Goal: Find specific page/section: Find specific page/section

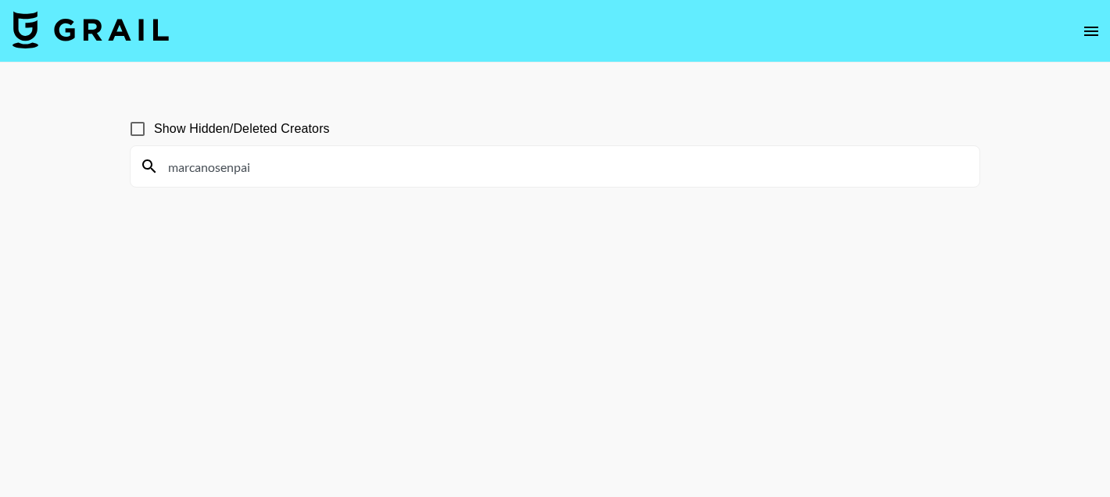
type input "marcanosenpai"
click at [138, 125] on input "Show Hidden/Deleted Creators" at bounding box center [137, 129] width 33 height 33
checkbox input "true"
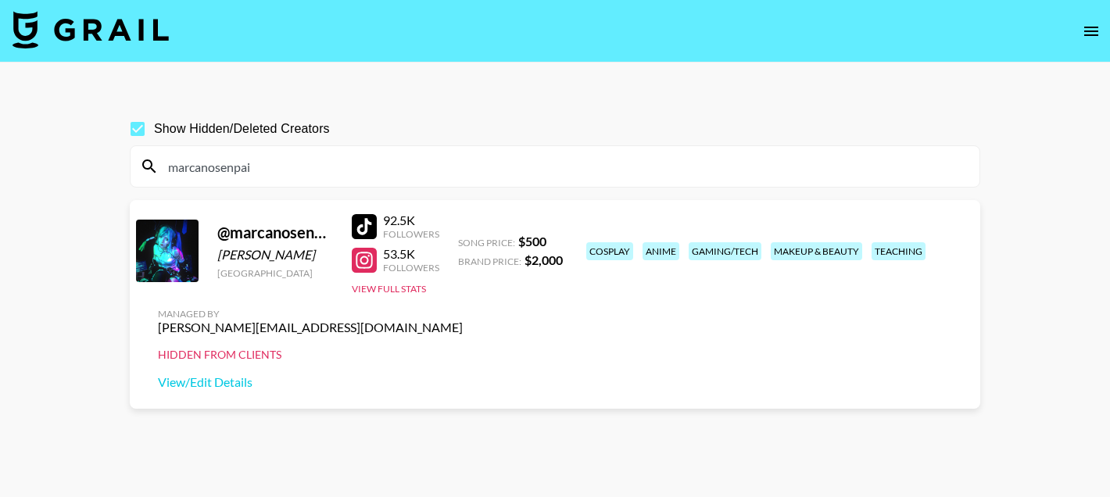
click at [369, 234] on div at bounding box center [364, 226] width 25 height 25
click at [299, 167] on input "marcanosenpai" at bounding box center [564, 166] width 811 height 25
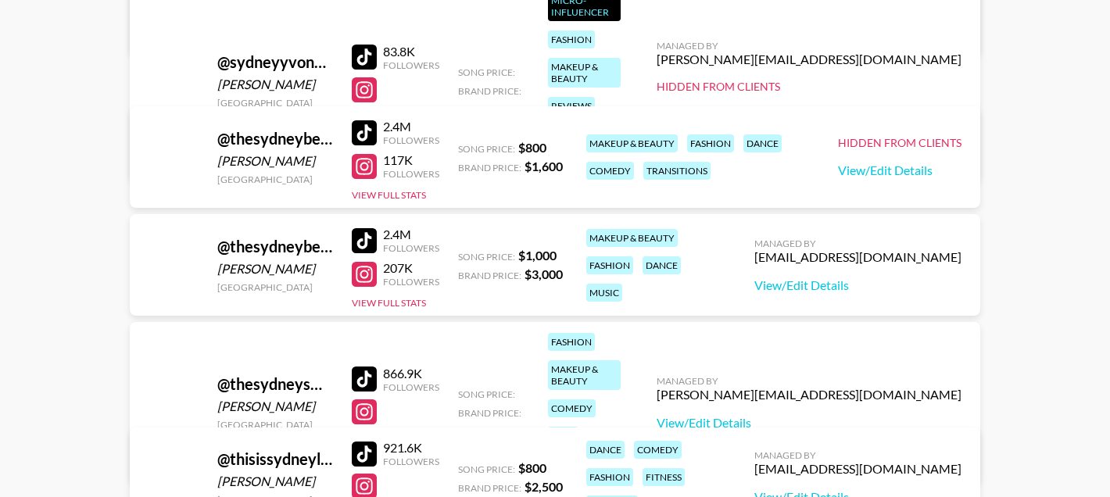
scroll to position [2572, 0]
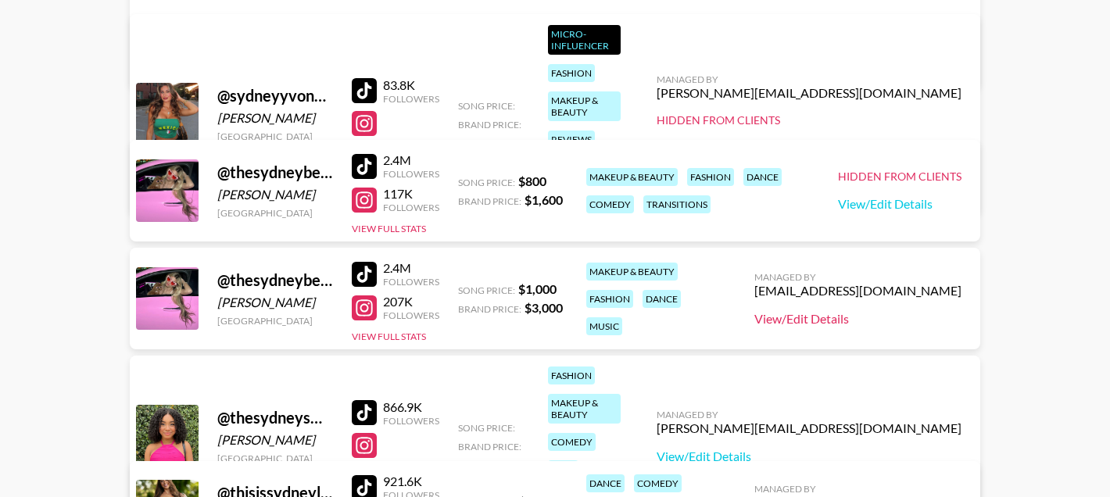
type input "sydney"
click at [855, 320] on link "View/Edit Details" at bounding box center [857, 319] width 207 height 16
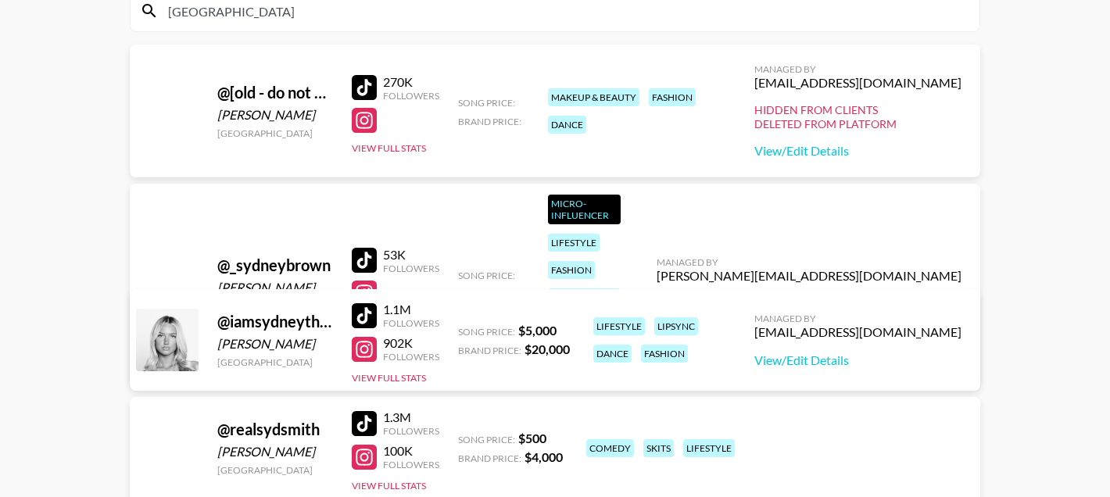
scroll to position [0, 0]
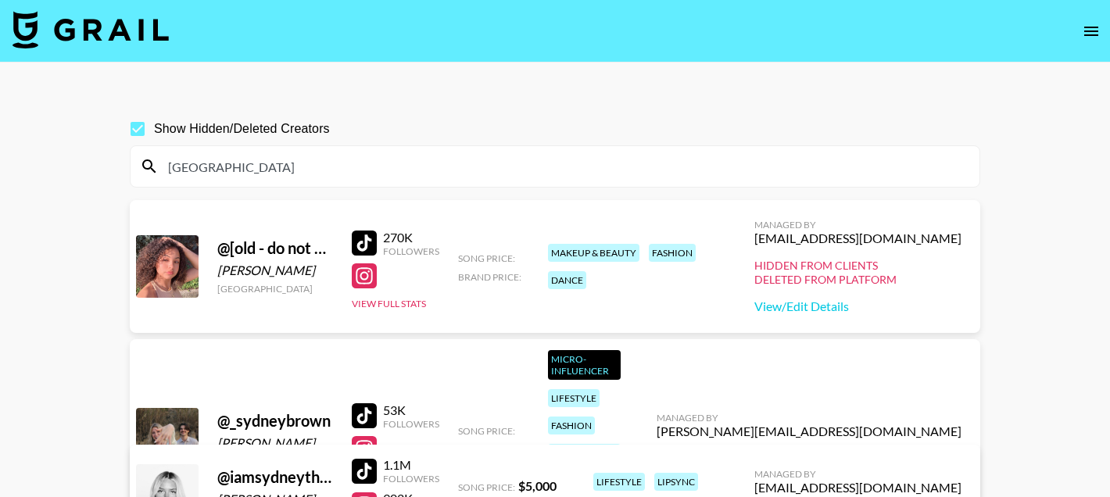
click at [235, 167] on input "sydney" at bounding box center [564, 166] width 811 height 25
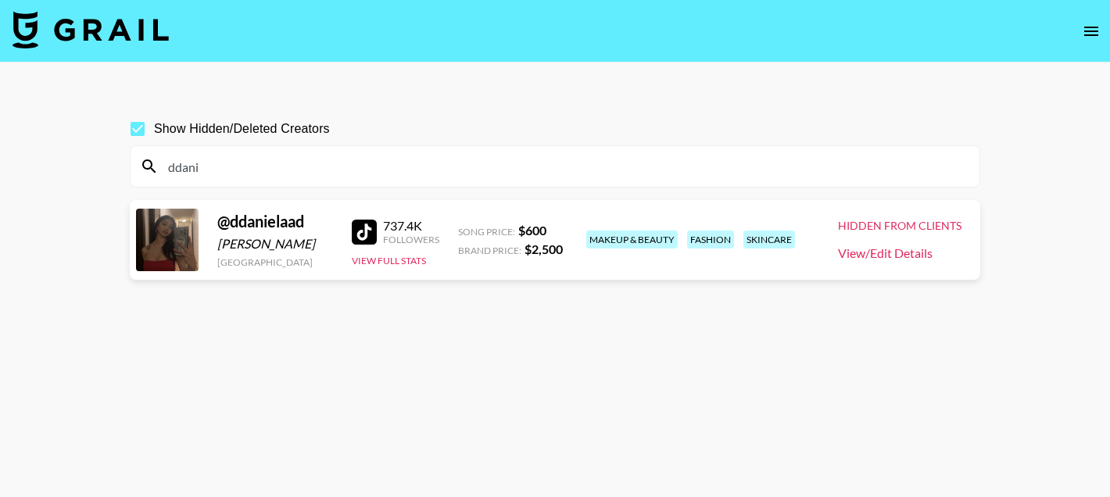
type input "ddani"
click at [841, 248] on link "View/Edit Details" at bounding box center [899, 253] width 123 height 16
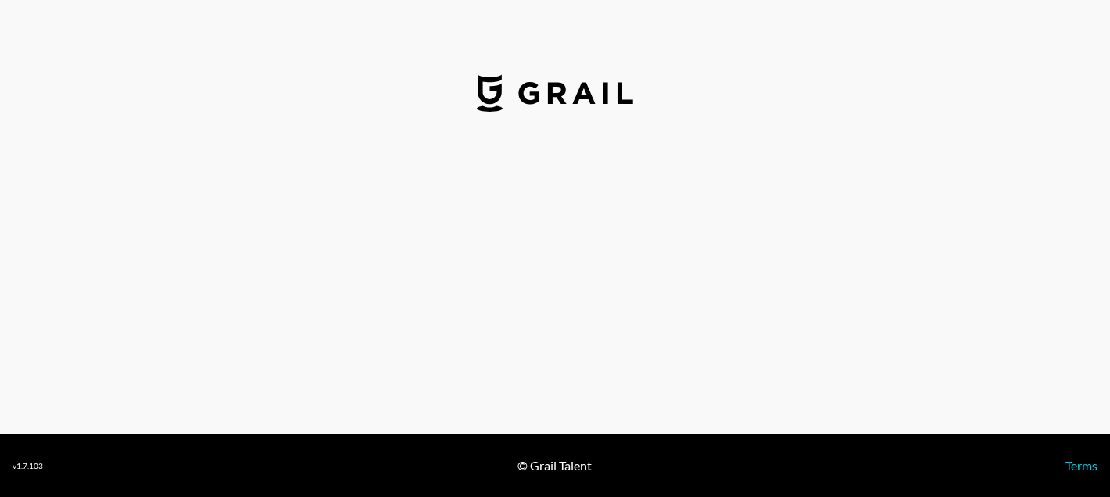
select select "USD"
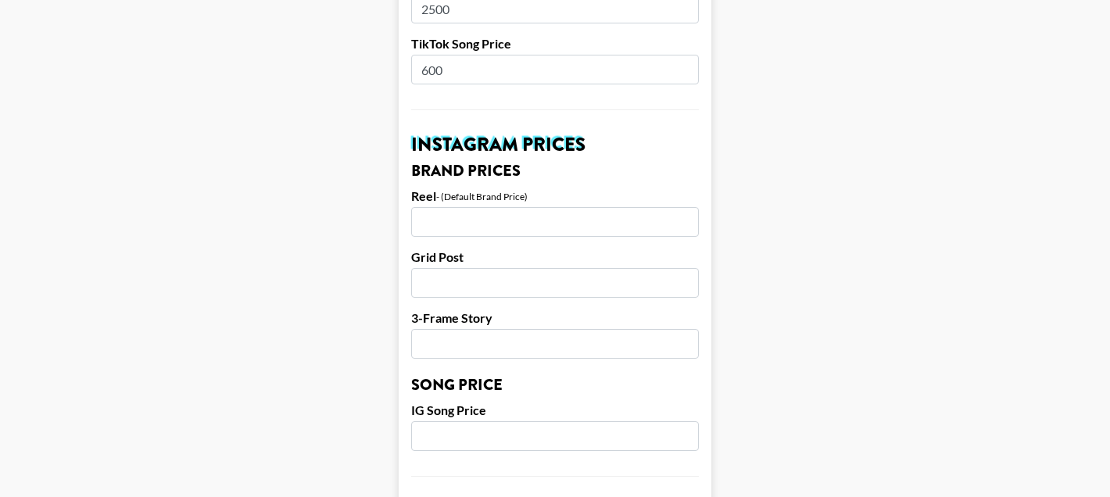
scroll to position [974, 0]
